Goal: Communication & Community: Answer question/provide support

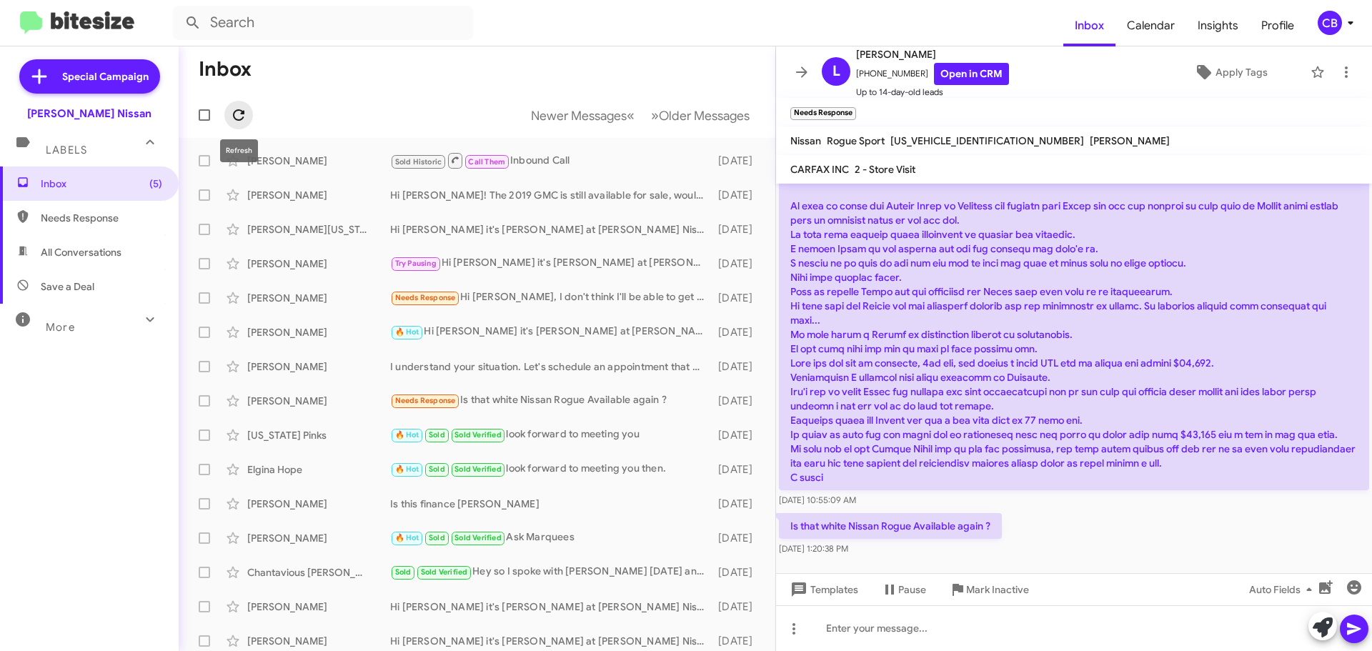
click at [241, 117] on icon at bounding box center [238, 114] width 17 height 17
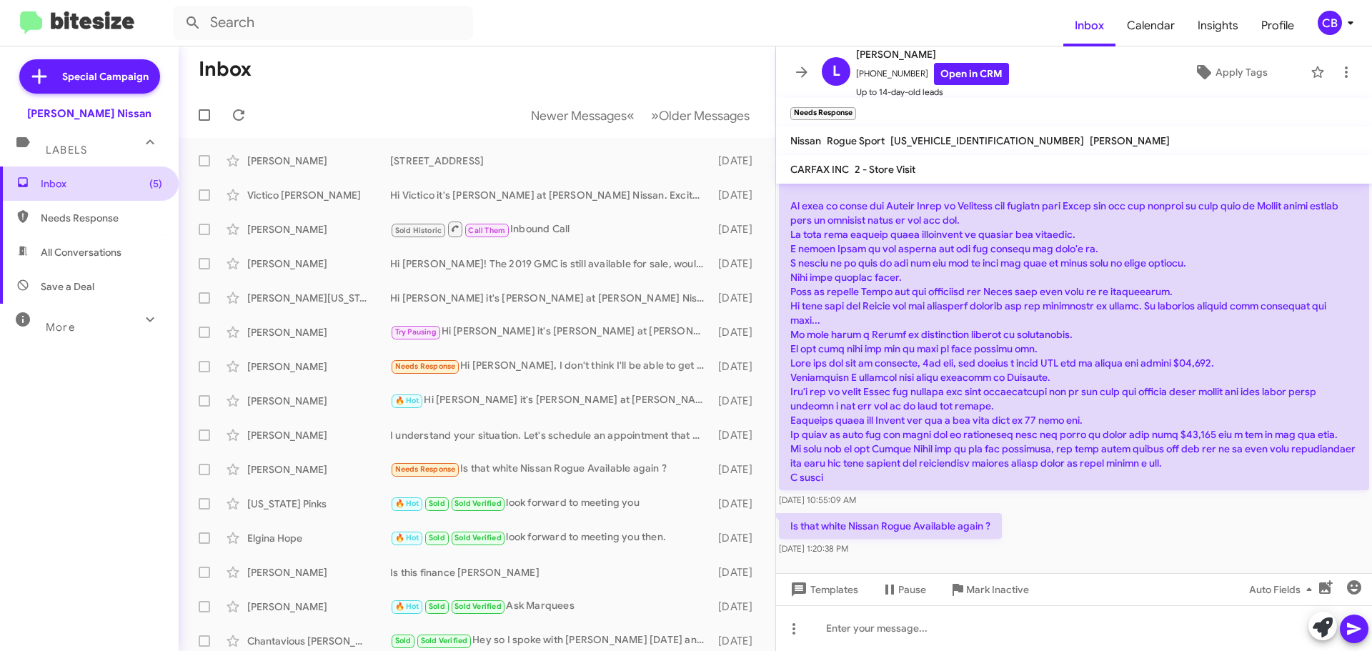
click at [74, 184] on span "Inbox (5)" at bounding box center [101, 183] width 121 height 14
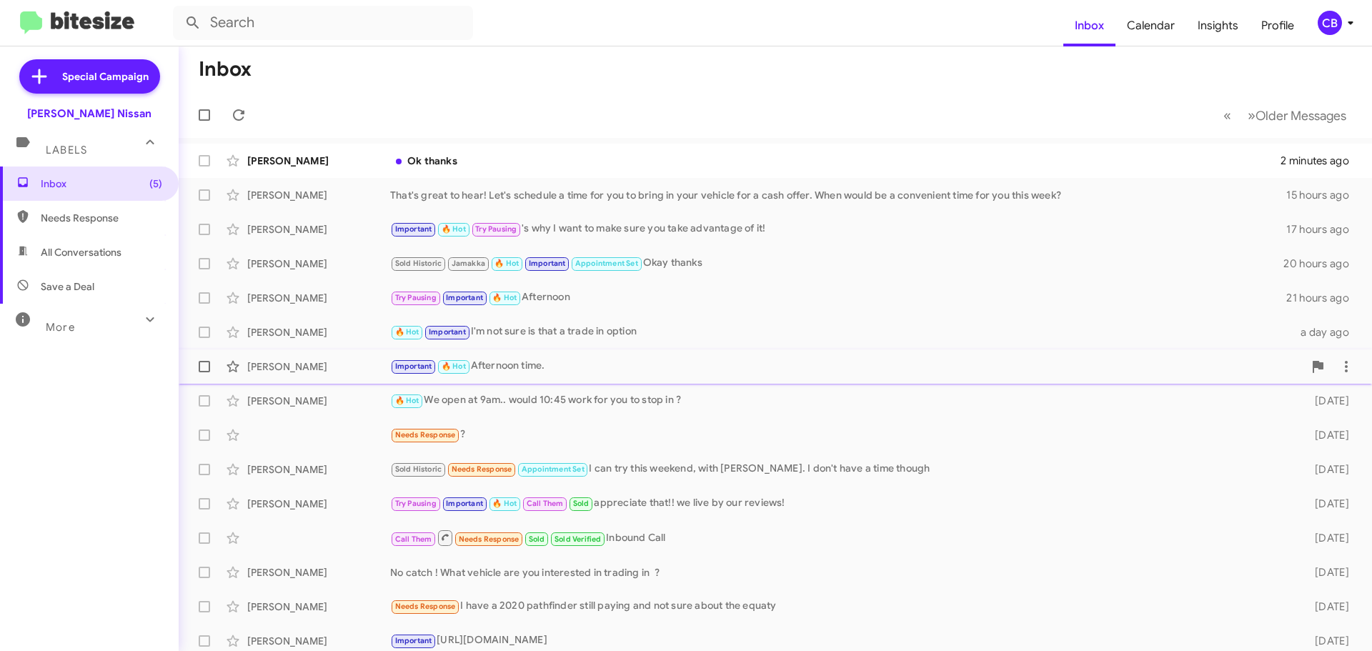
drag, startPoint x: 1167, startPoint y: 118, endPoint x: 389, endPoint y: 376, distance: 819.8
click at [398, 376] on div "Inbox « Previous » Next Older Messages [PERSON_NAME] Ok thanks 2 minutes ago [P…" at bounding box center [775, 348] width 1193 height 604
click at [418, 98] on mat-toolbar-row "« Previous » Next Older Messages" at bounding box center [775, 115] width 1193 height 46
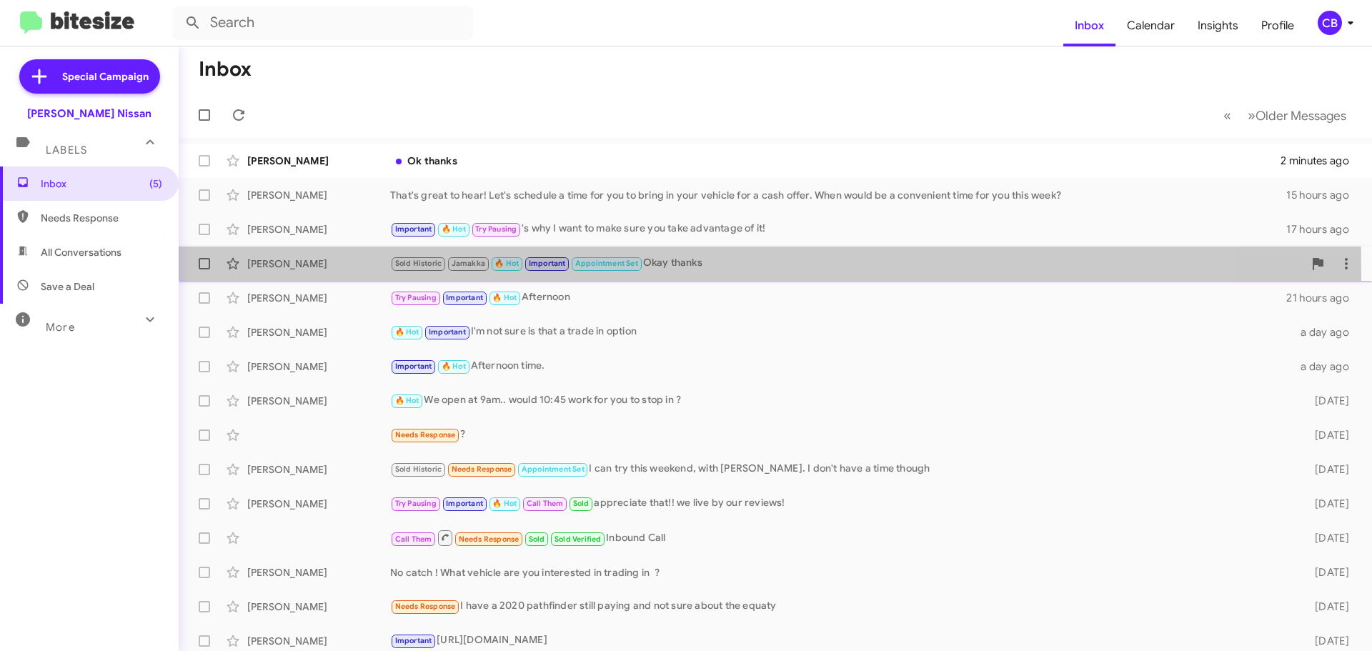
click at [301, 270] on div "[PERSON_NAME]" at bounding box center [318, 263] width 143 height 14
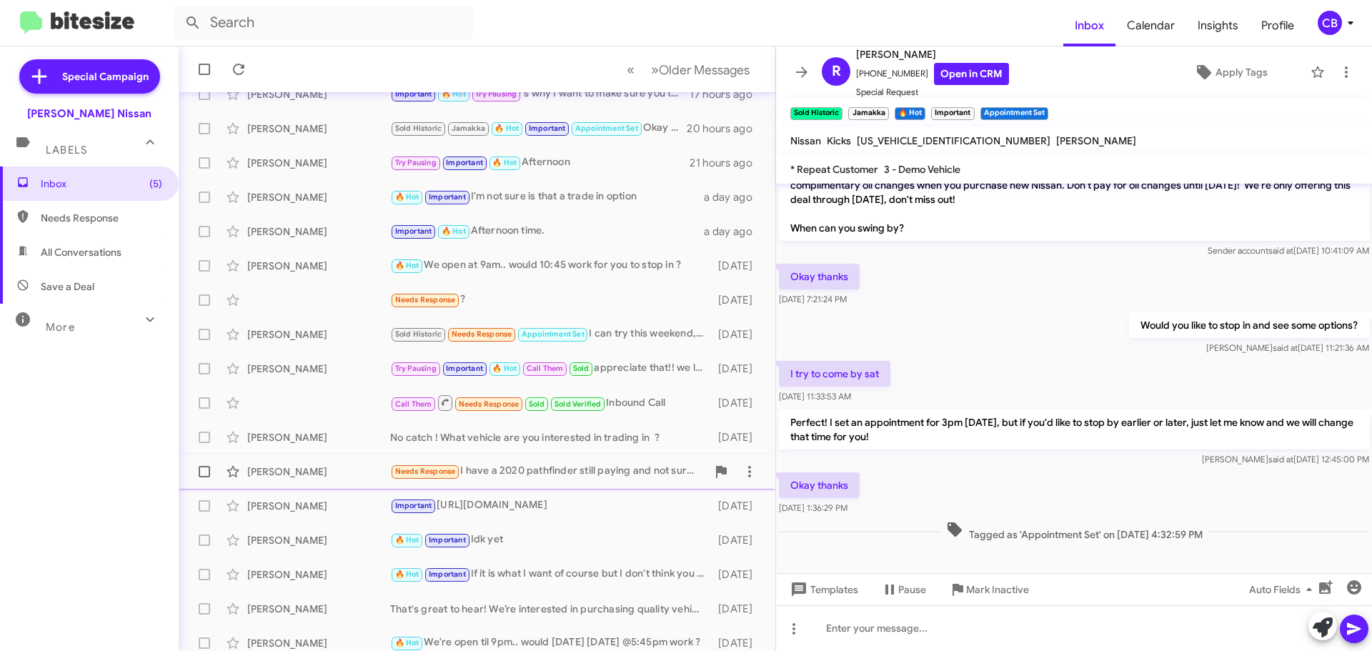
scroll to position [179, 0]
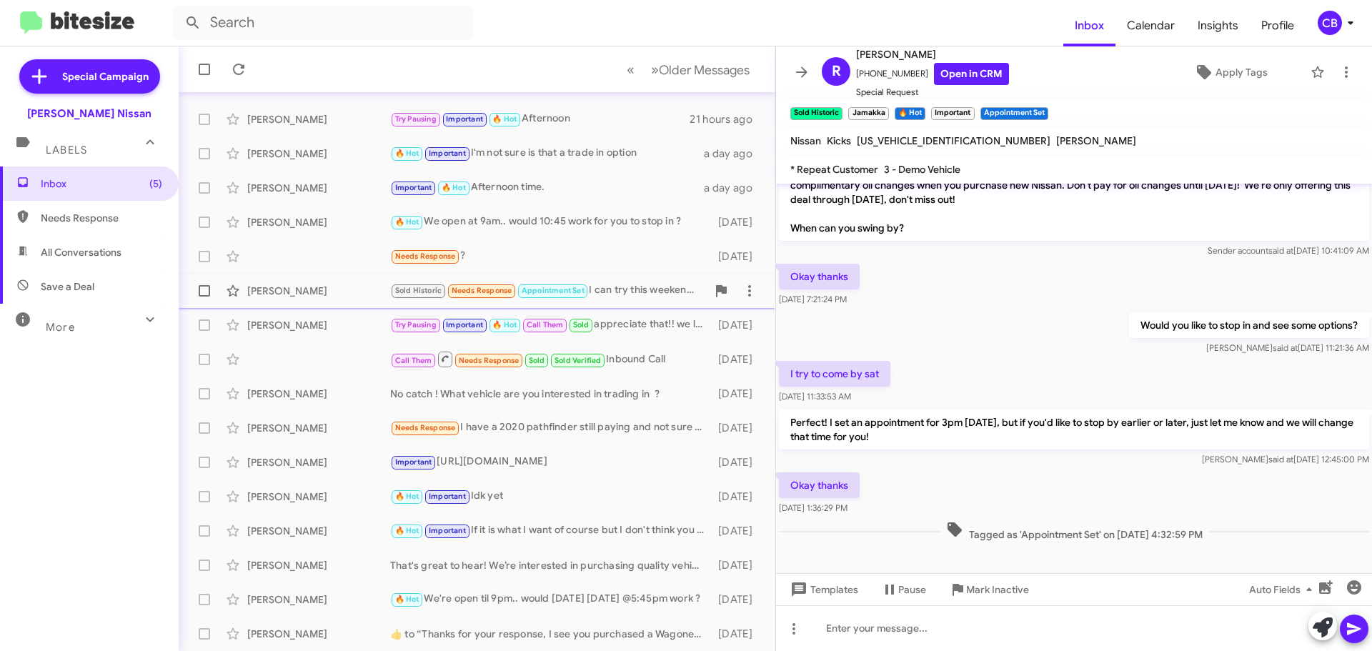
click at [287, 291] on div "[PERSON_NAME]" at bounding box center [318, 291] width 143 height 14
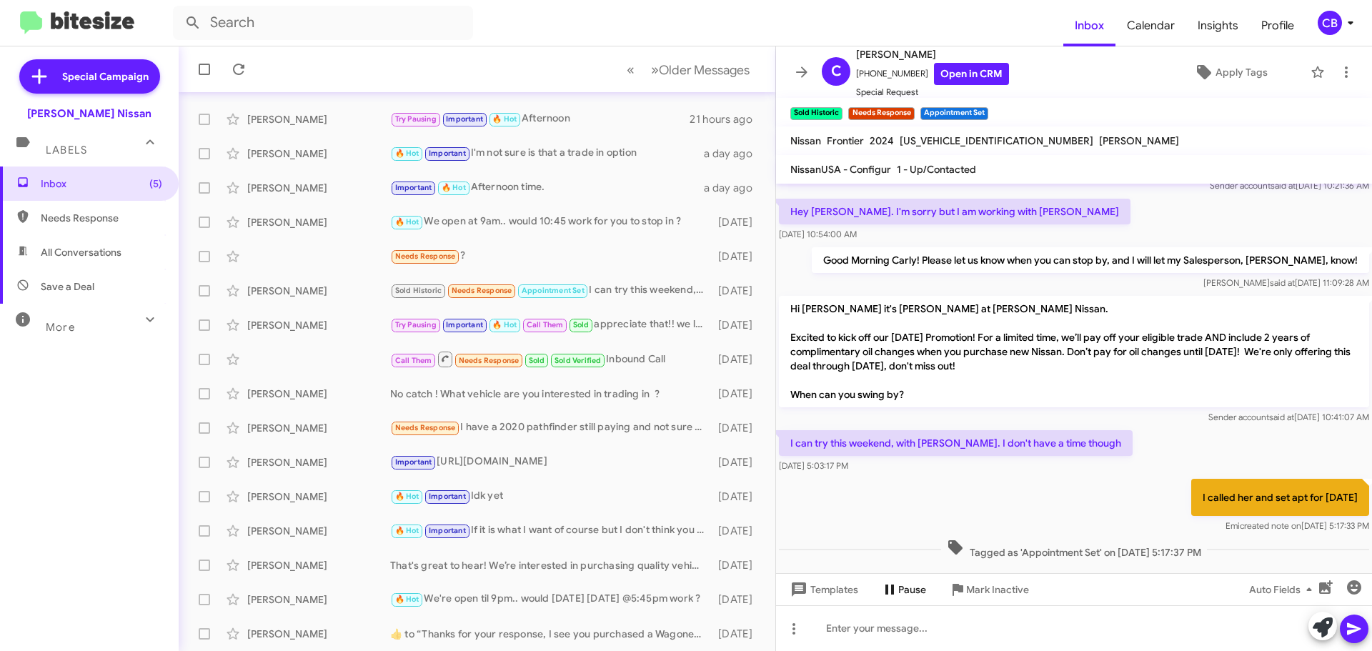
click at [891, 579] on span "Pause" at bounding box center [903, 589] width 45 height 26
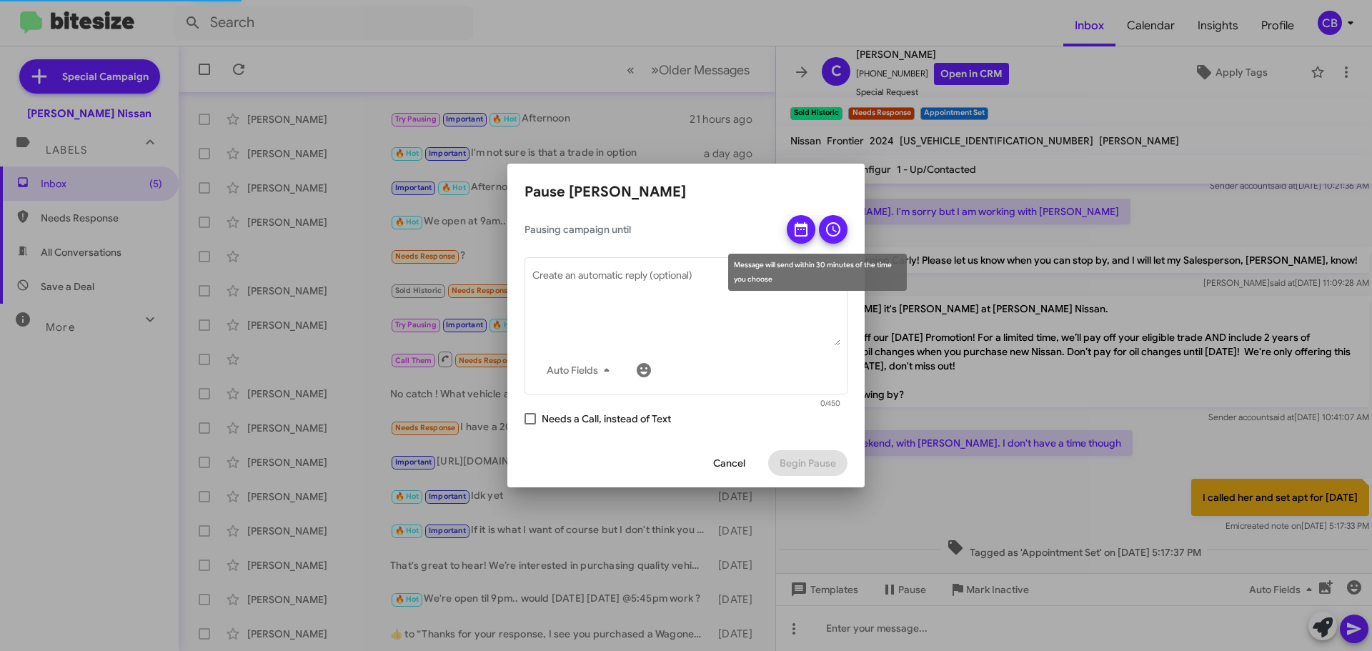
click at [807, 230] on icon at bounding box center [800, 229] width 13 height 14
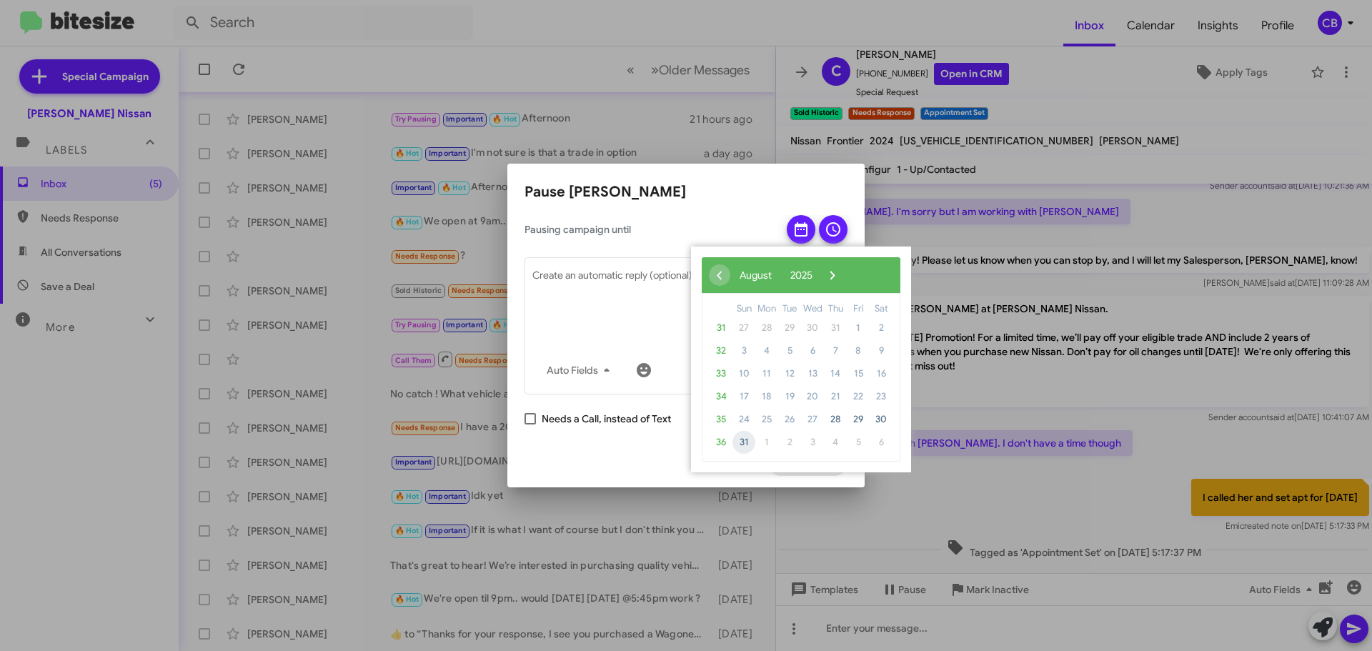
click at [748, 446] on span "31" at bounding box center [743, 442] width 23 height 23
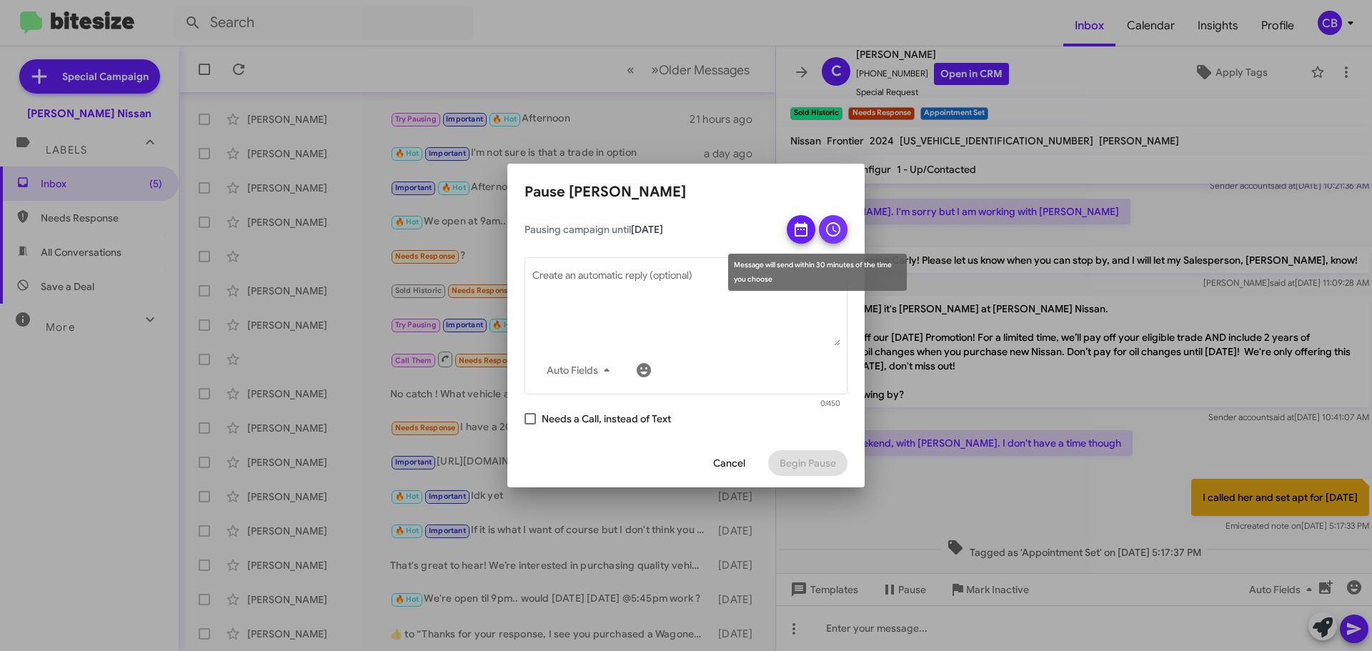
click at [830, 236] on icon at bounding box center [832, 229] width 17 height 17
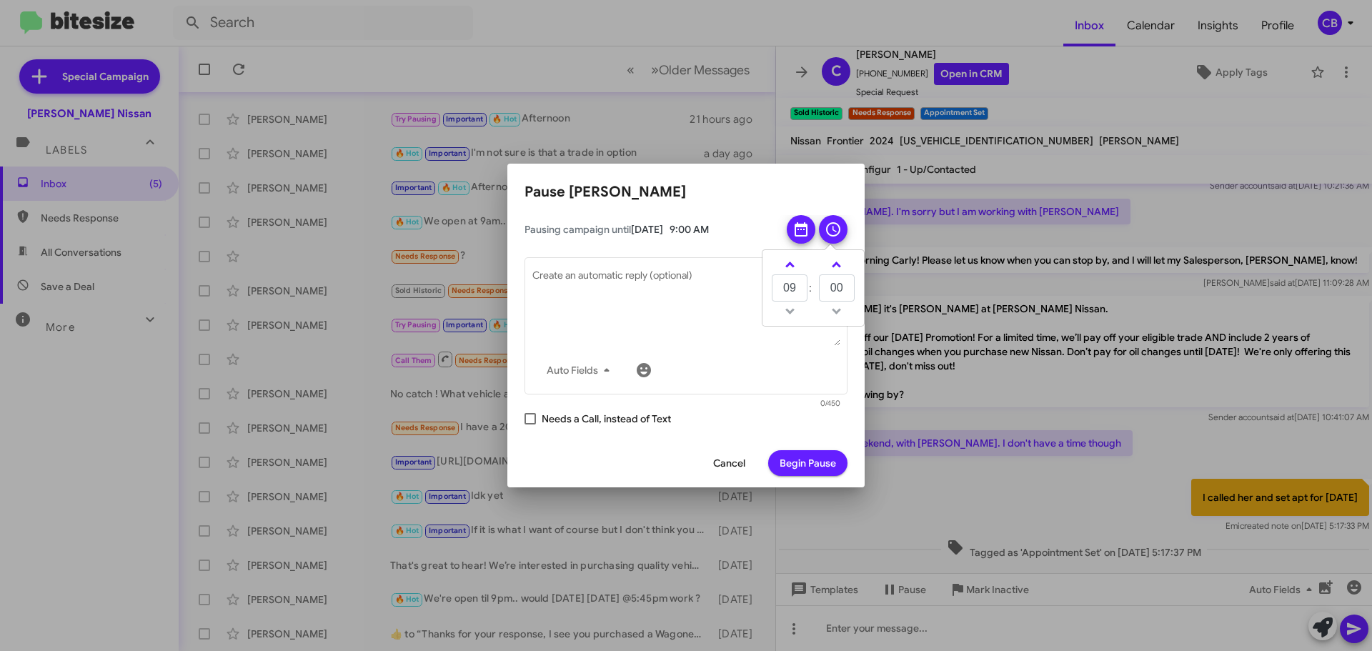
click at [821, 478] on div "Cancel Begin Pause" at bounding box center [685, 463] width 323 height 49
click at [819, 469] on span "Begin Pause" at bounding box center [807, 463] width 56 height 26
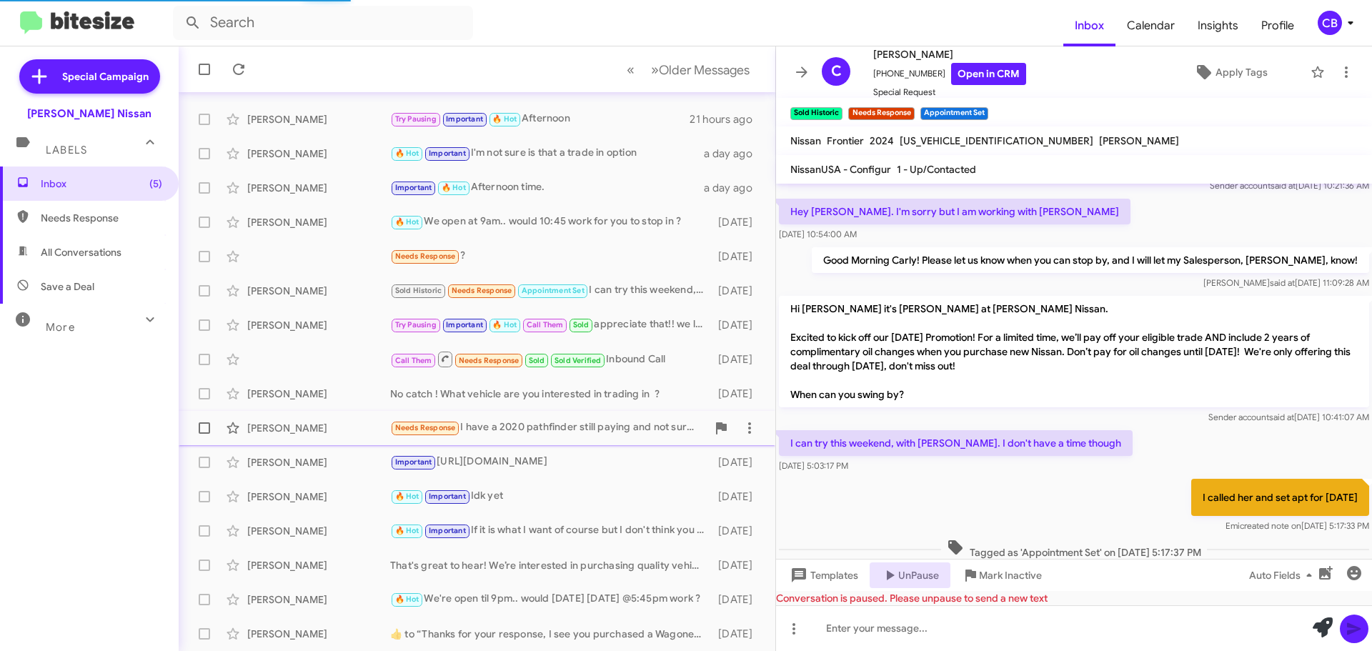
scroll to position [431, 0]
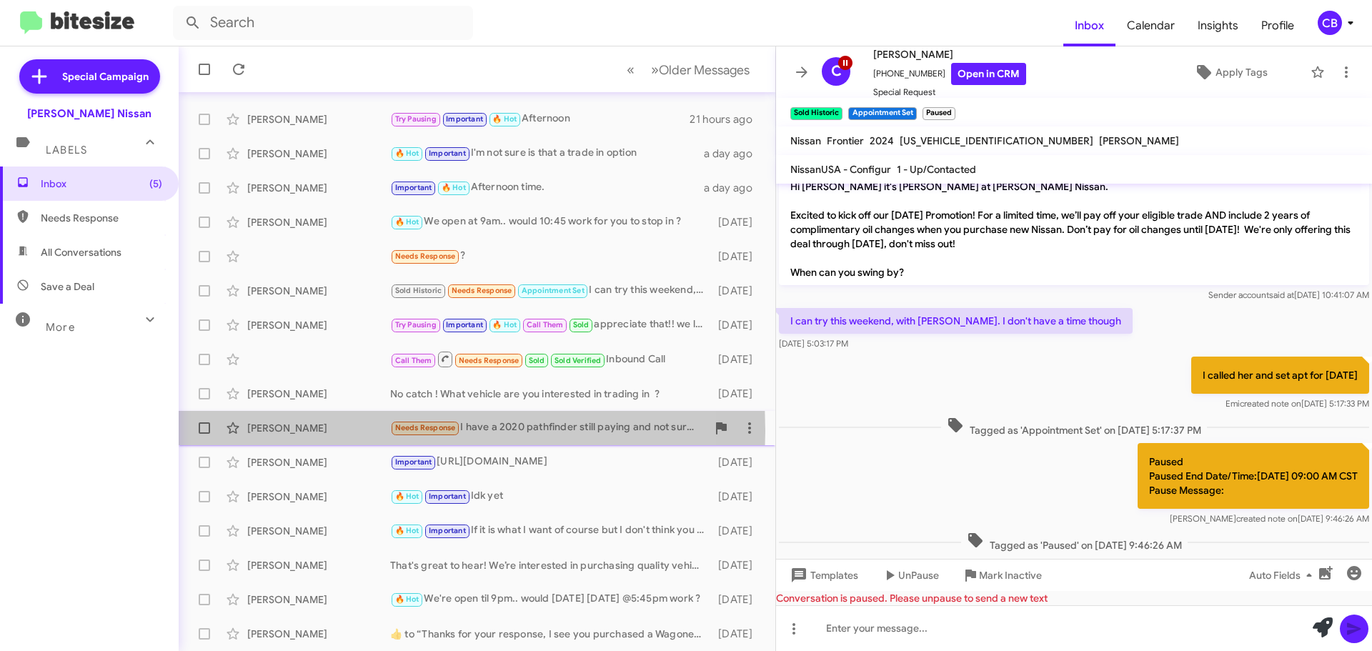
click at [286, 431] on div "[PERSON_NAME]" at bounding box center [318, 428] width 143 height 14
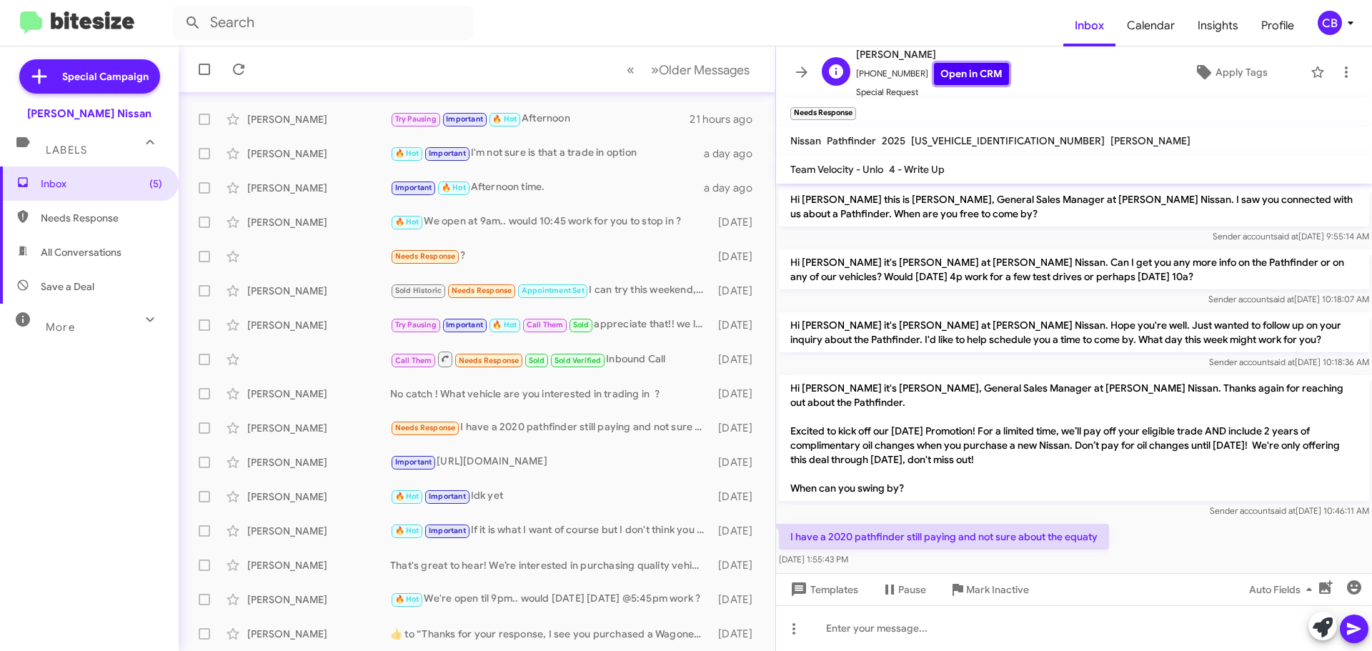
click at [974, 81] on link "Open in CRM" at bounding box center [971, 74] width 75 height 22
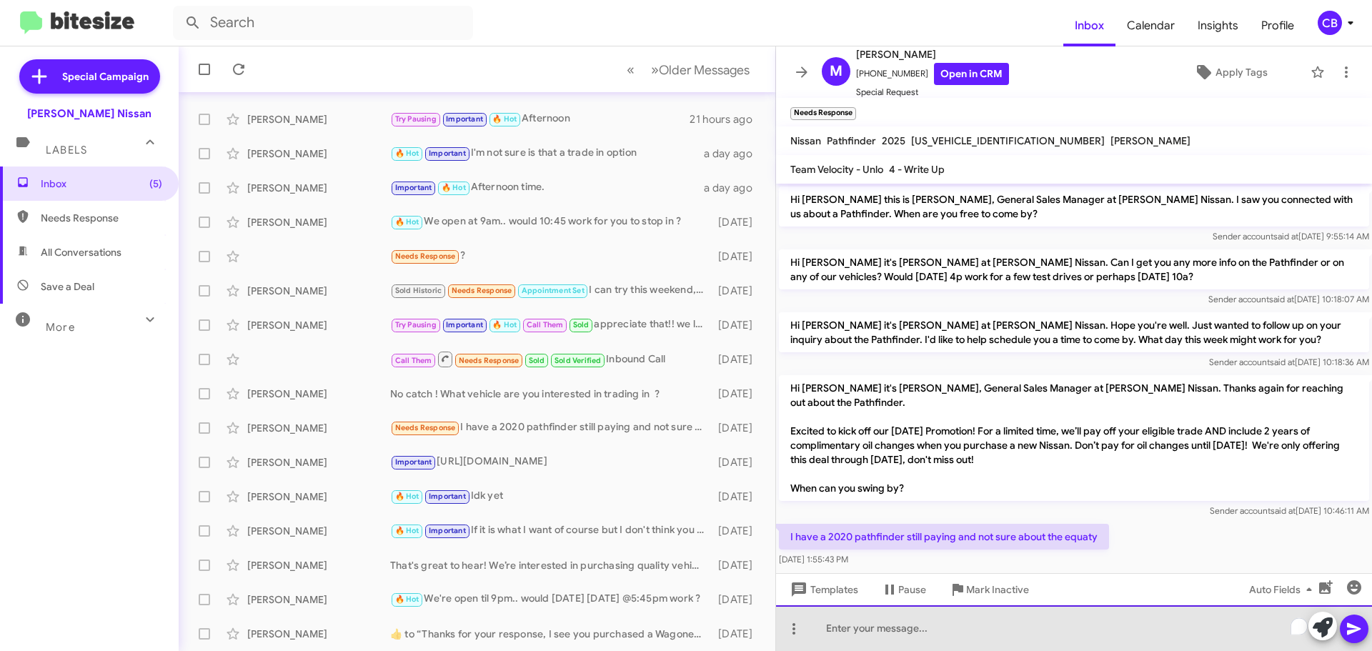
click at [989, 631] on div "To enrich screen reader interactions, please activate Accessibility in Grammarl…" at bounding box center [1074, 628] width 596 height 46
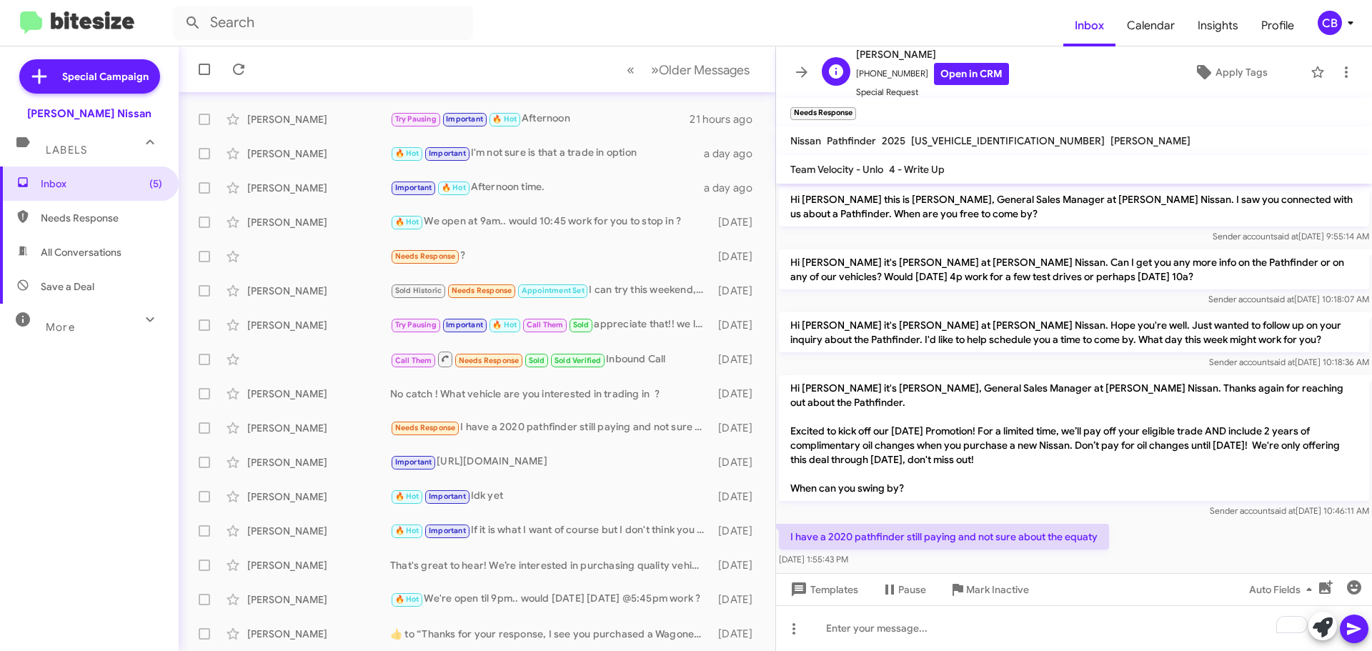
click at [896, 56] on span "[PERSON_NAME]" at bounding box center [932, 54] width 153 height 17
click at [896, 55] on span "[PERSON_NAME]" at bounding box center [932, 54] width 153 height 17
copy span "[PERSON_NAME]"
